Goal: Task Accomplishment & Management: Use online tool/utility

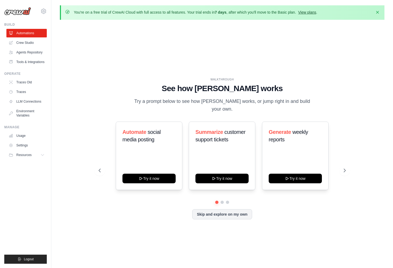
click at [313, 11] on link "View plans" at bounding box center [307, 12] width 18 height 4
click at [33, 52] on link "Agents Repository" at bounding box center [27, 52] width 40 height 9
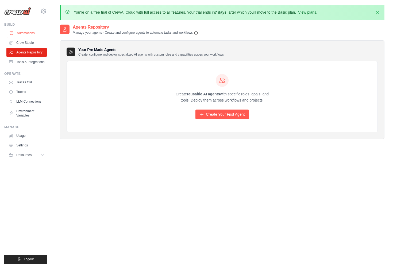
click at [33, 32] on link "Automations" at bounding box center [27, 33] width 40 height 9
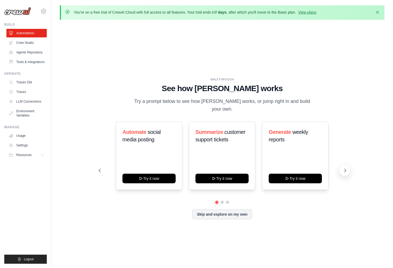
click at [343, 168] on icon at bounding box center [345, 170] width 5 height 5
click at [347, 168] on icon at bounding box center [345, 170] width 5 height 5
click at [233, 212] on button "Skip and explore on my own" at bounding box center [222, 214] width 60 height 10
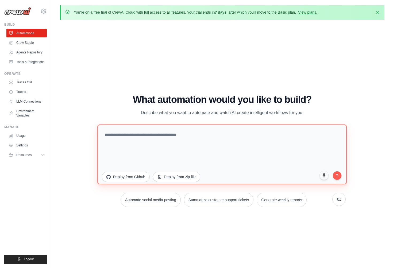
click at [176, 157] on textarea at bounding box center [222, 154] width 249 height 60
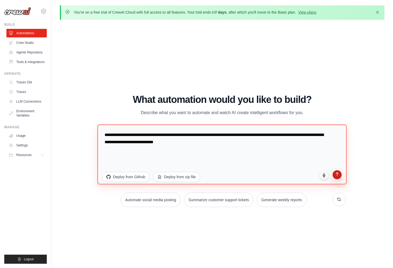
type textarea "**********"
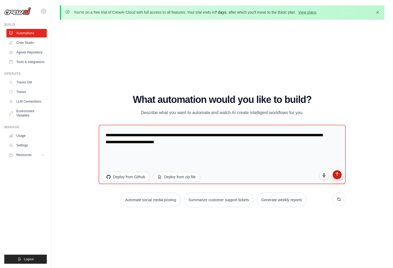
click at [339, 177] on button "submit" at bounding box center [337, 174] width 9 height 9
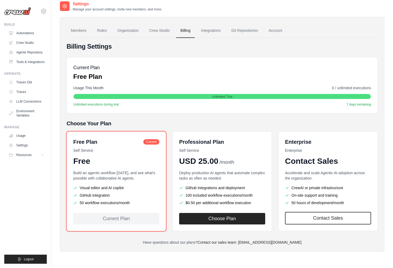
scroll to position [26, 0]
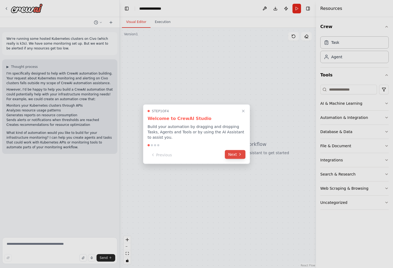
click at [240, 155] on icon at bounding box center [240, 155] width 4 height 4
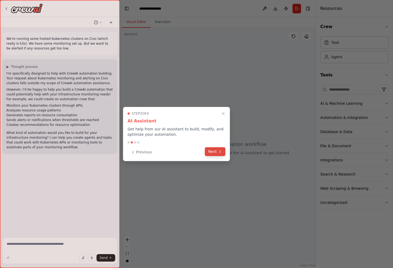
click at [219, 152] on icon at bounding box center [220, 152] width 4 height 4
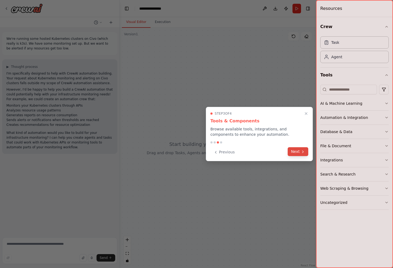
click at [298, 151] on button "Next" at bounding box center [298, 151] width 21 height 9
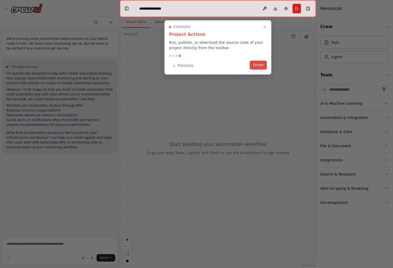
click at [263, 67] on button "Finish" at bounding box center [258, 65] width 17 height 9
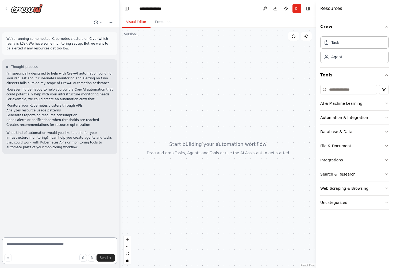
click at [18, 245] on textarea at bounding box center [59, 251] width 115 height 27
type textarea "**********"
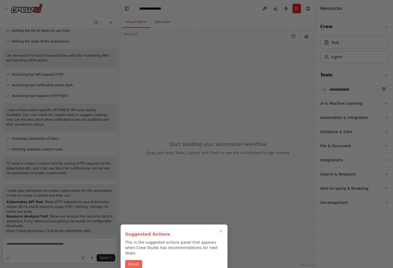
scroll to position [305, 0]
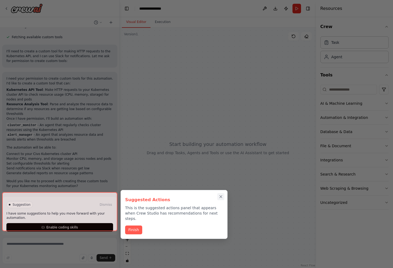
click at [221, 197] on icon "Close walkthrough" at bounding box center [221, 197] width 2 height 2
